Goal: Information Seeking & Learning: Learn about a topic

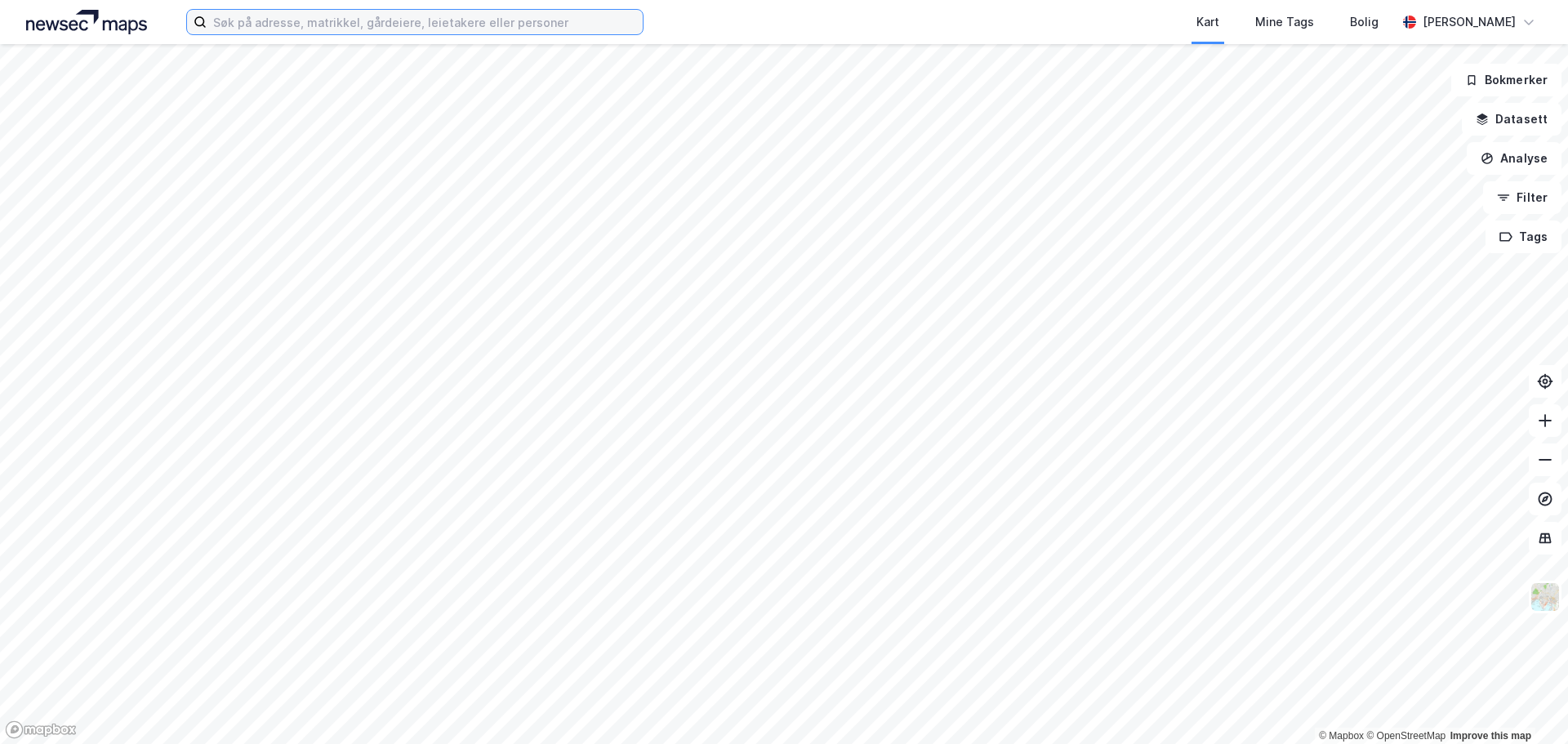
click at [404, 29] on input at bounding box center [425, 22] width 436 height 25
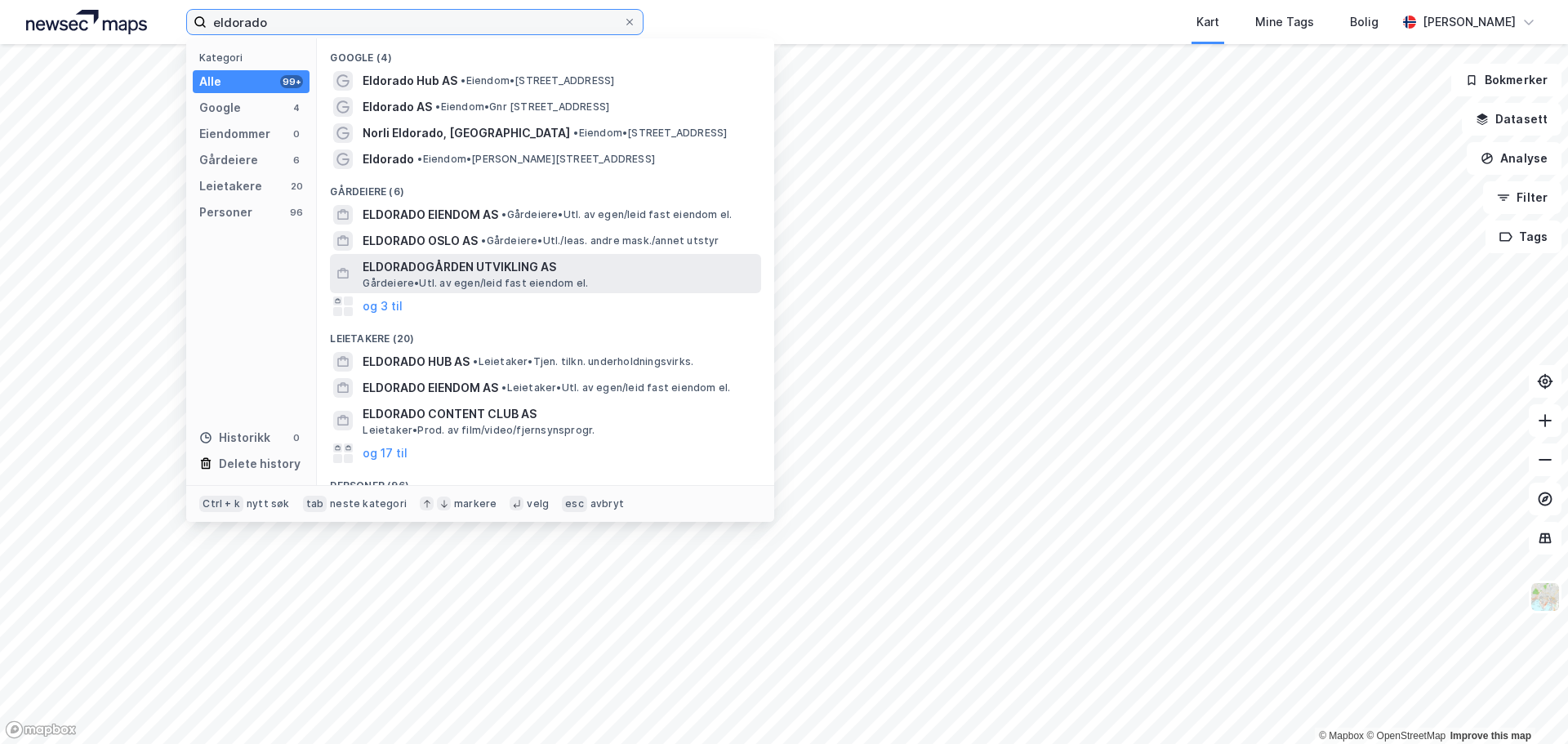
type input "eldorado"
click at [498, 269] on span "ELDORADOGÅRDEN UTVIKLING AS" at bounding box center [558, 266] width 392 height 19
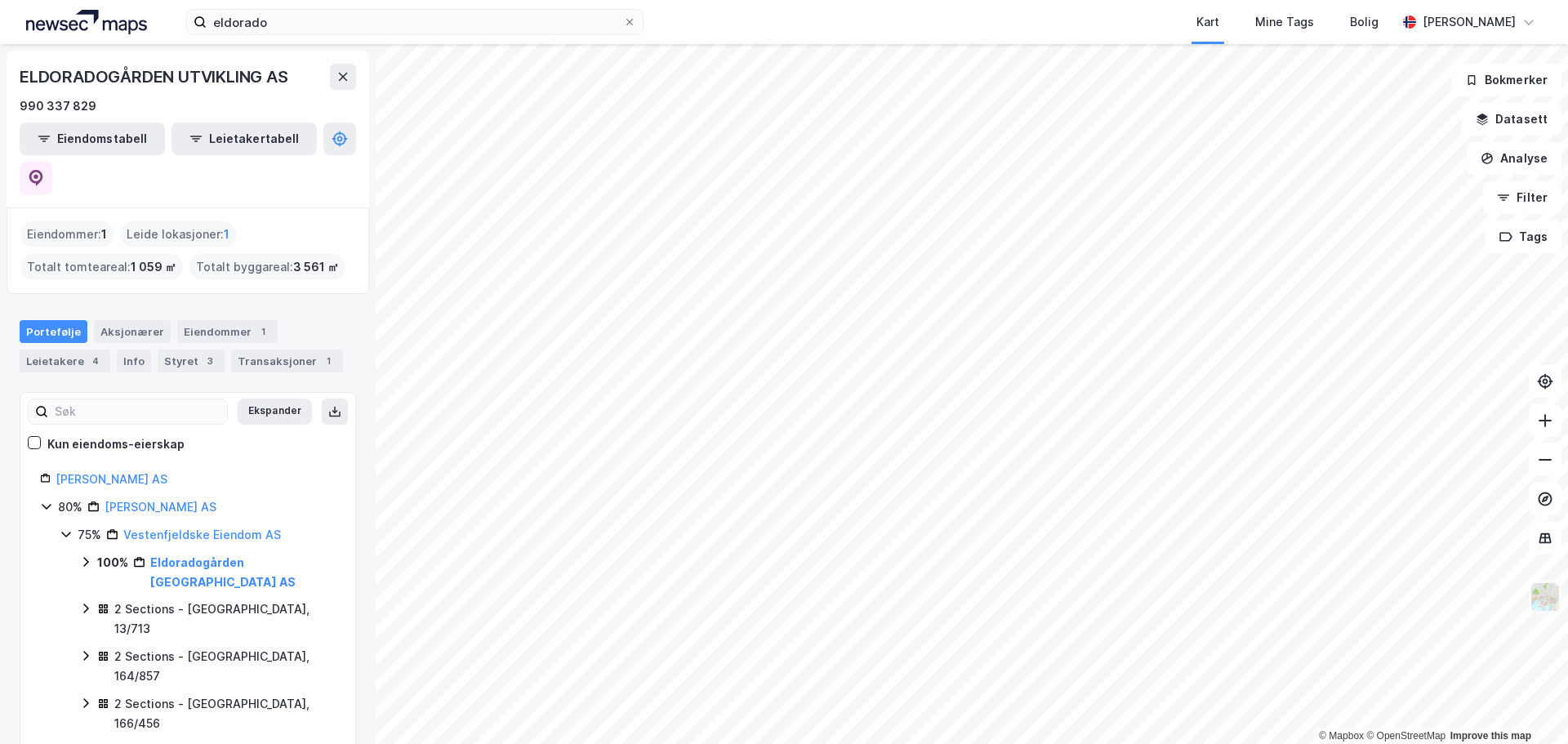
click at [1545, 605] on img at bounding box center [1545, 597] width 31 height 31
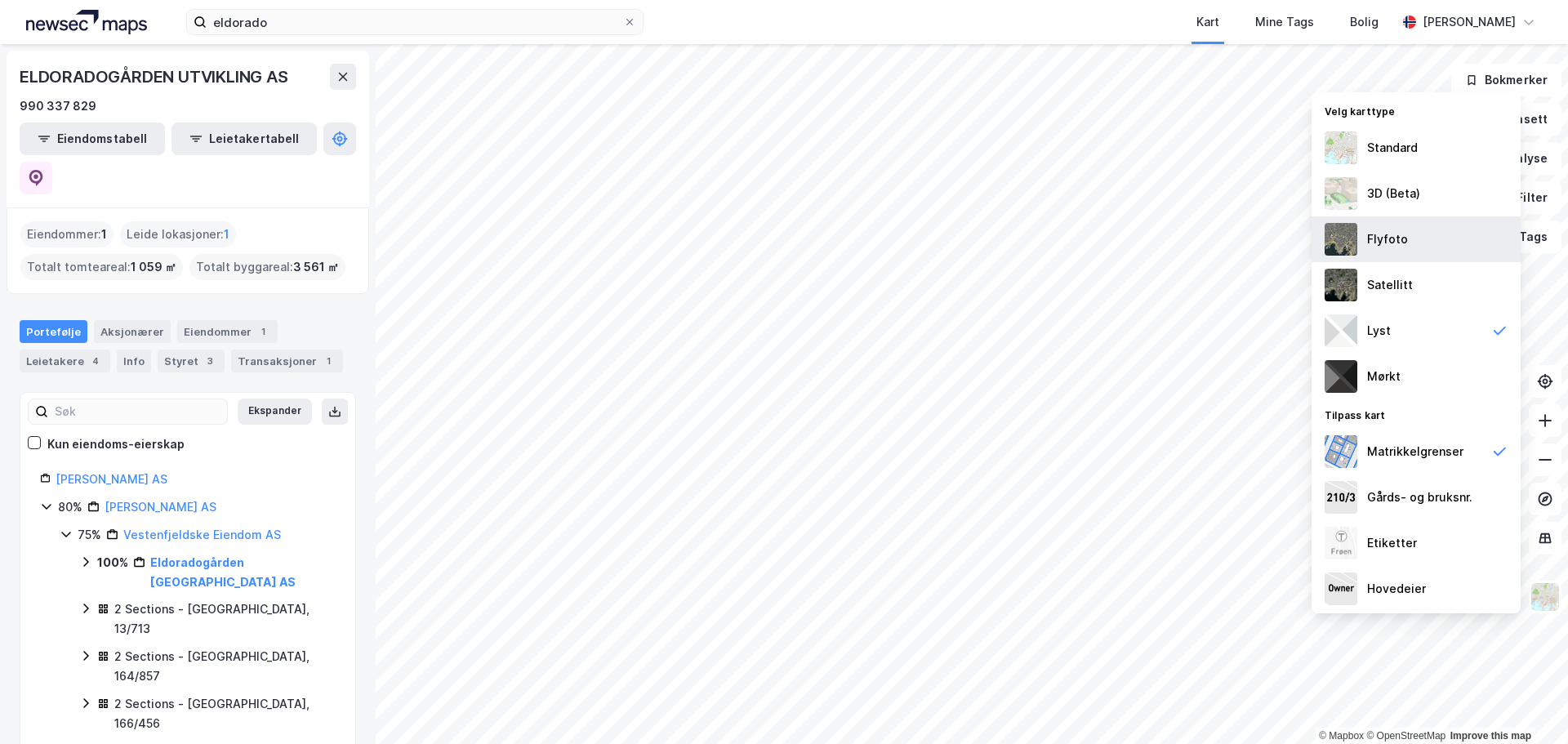
click at [1397, 244] on div "Flyfoto" at bounding box center [1388, 239] width 41 height 19
